Goal: Transaction & Acquisition: Purchase product/service

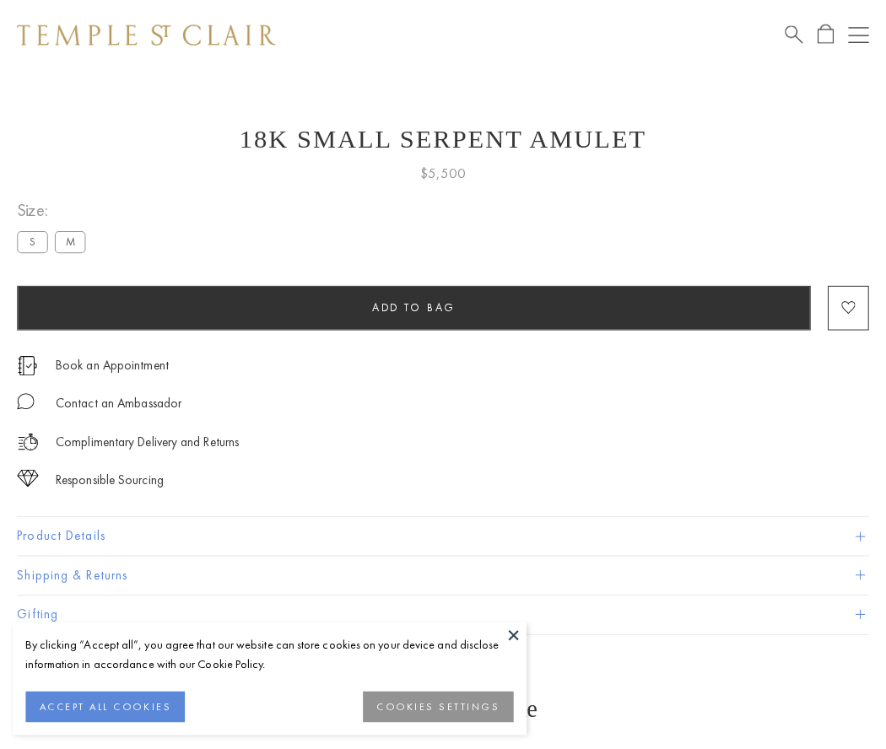
scroll to position [68, 0]
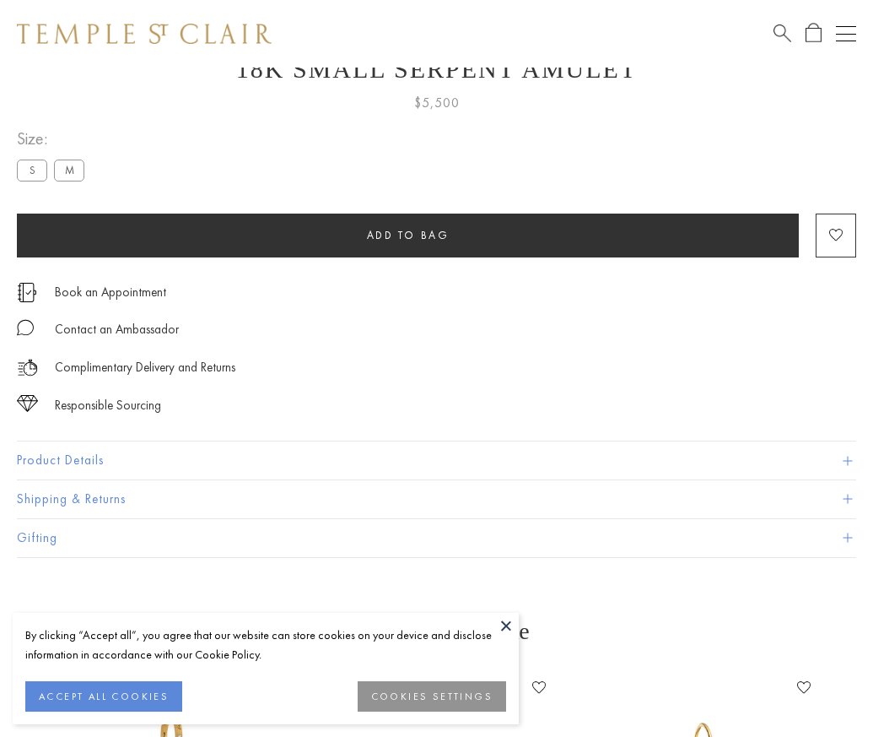
click at [408, 235] on span "Add to bag" at bounding box center [408, 235] width 83 height 14
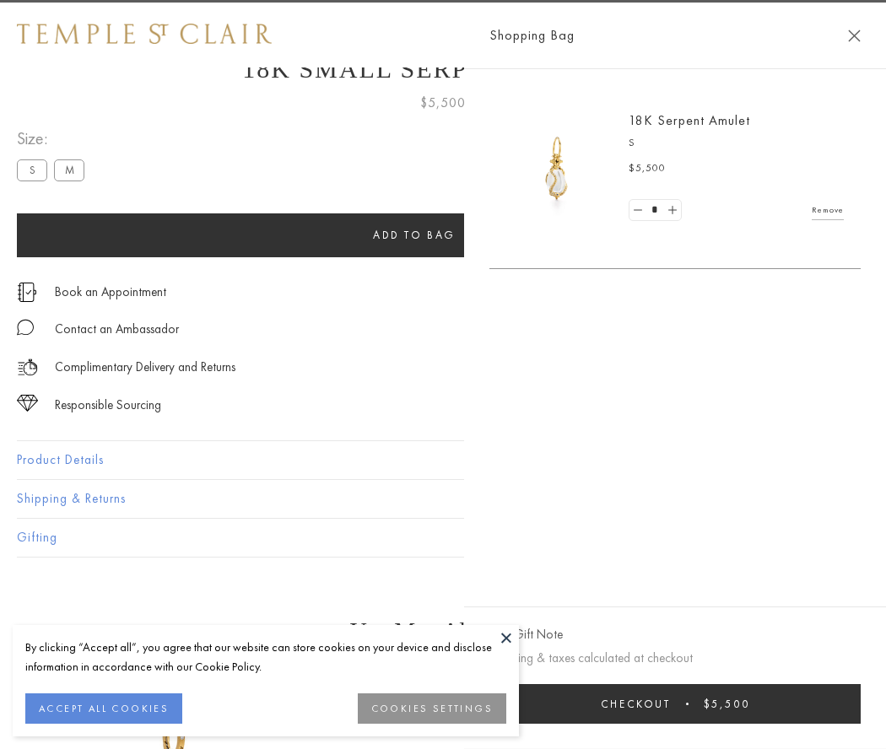
click at [696, 704] on button "Checkout $5,500" at bounding box center [674, 704] width 371 height 40
